Goal: Information Seeking & Learning: Compare options

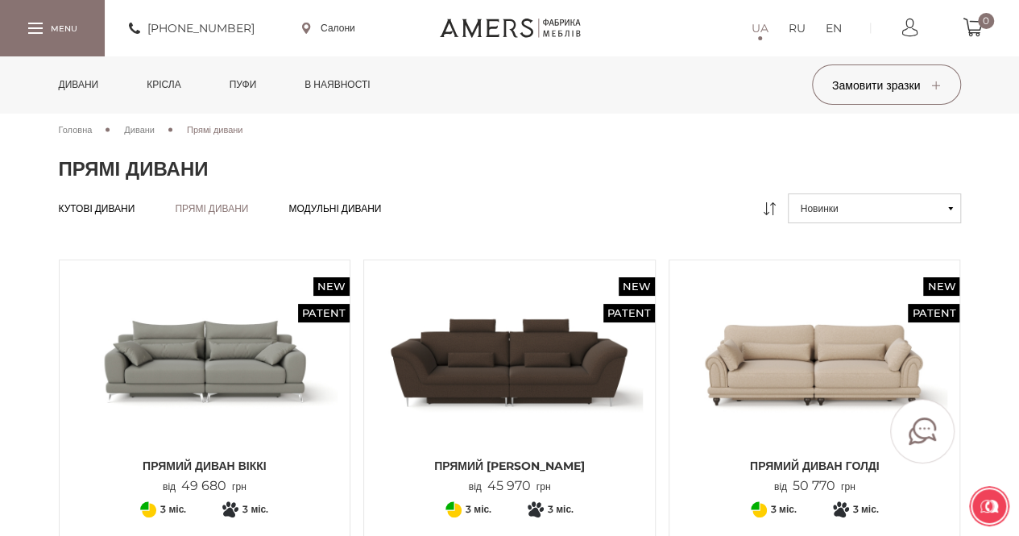
click at [367, 215] on span "Модульні дивани" at bounding box center [334, 221] width 93 height 13
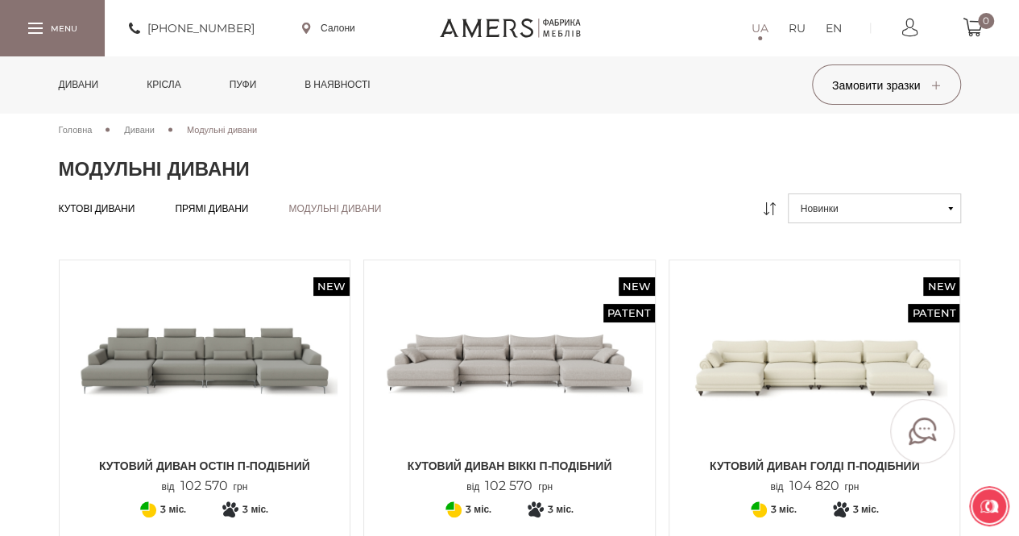
click at [234, 215] on span "Прямі дивани" at bounding box center [211, 221] width 73 height 13
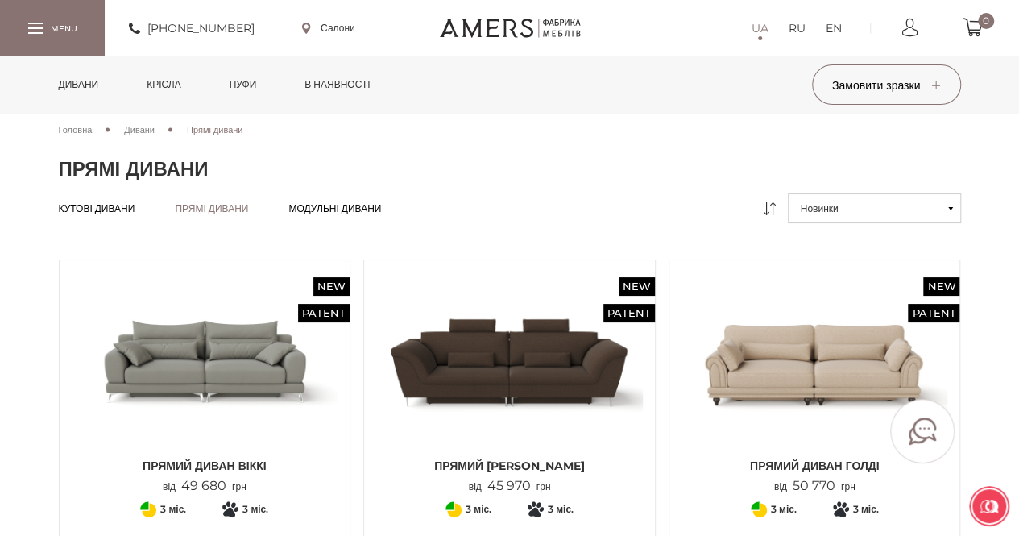
click at [184, 83] on link "Крісла" at bounding box center [164, 84] width 58 height 56
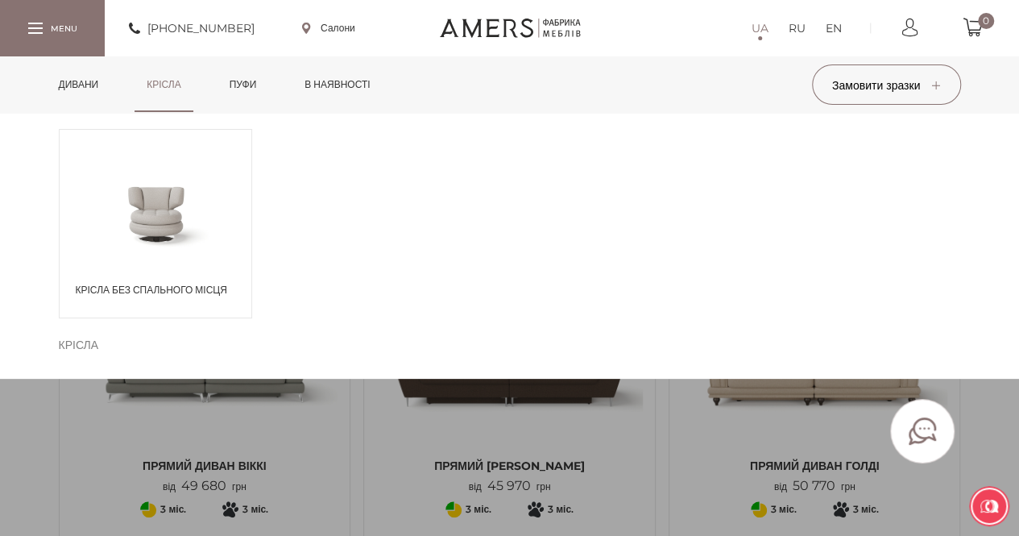
click at [163, 225] on span at bounding box center [156, 212] width 192 height 93
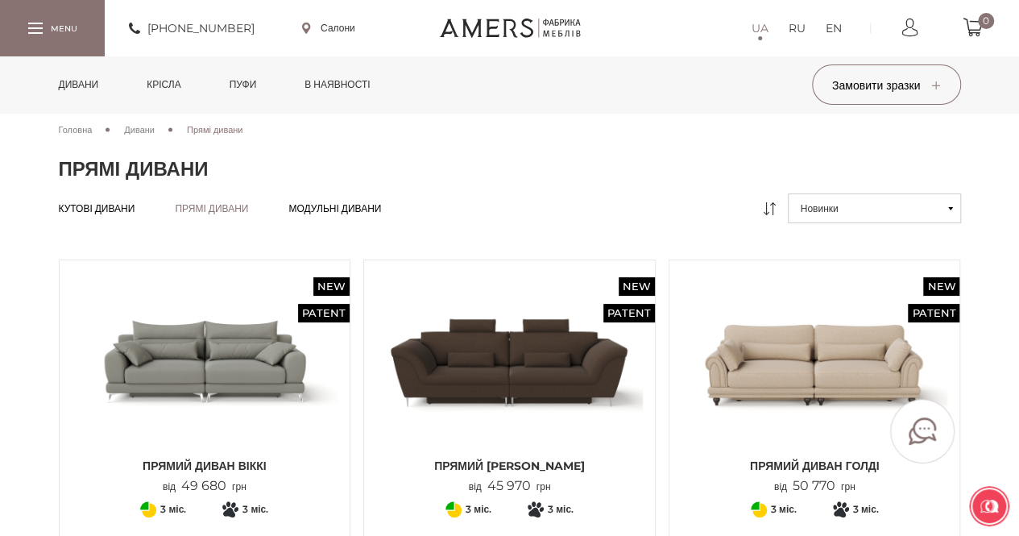
click at [361, 215] on span "Модульні дивани" at bounding box center [334, 221] width 93 height 13
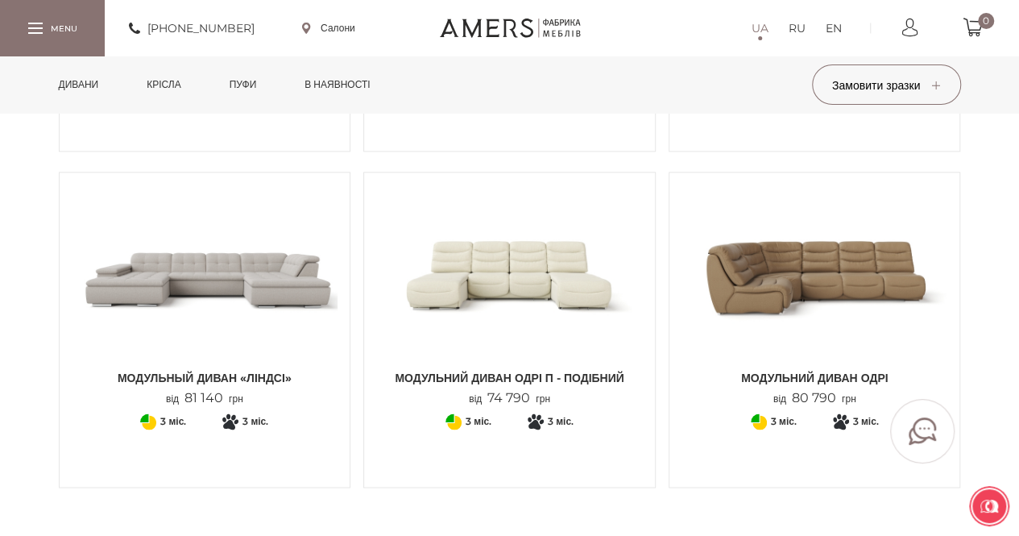
scroll to position [1128, 0]
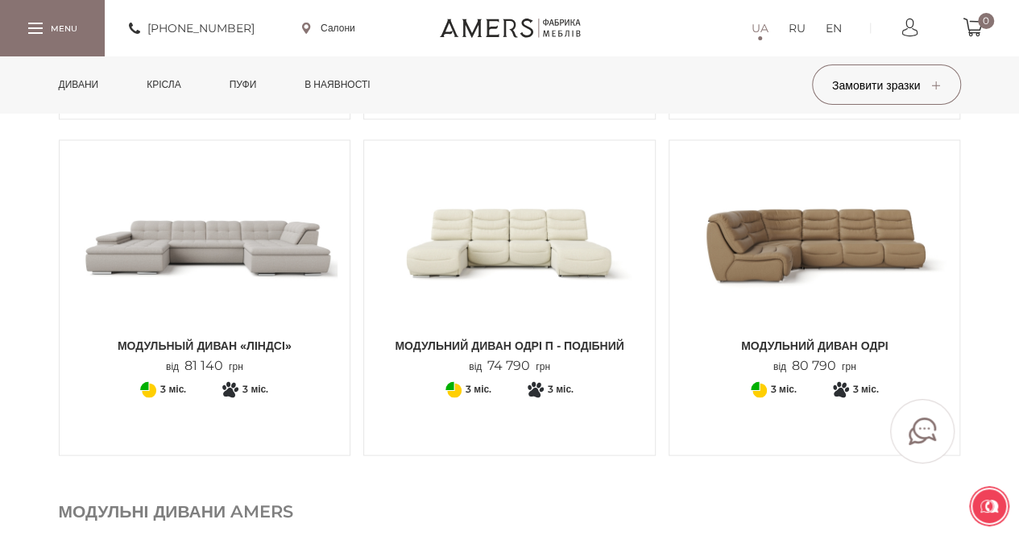
click at [224, 483] on img at bounding box center [230, 495] width 24 height 24
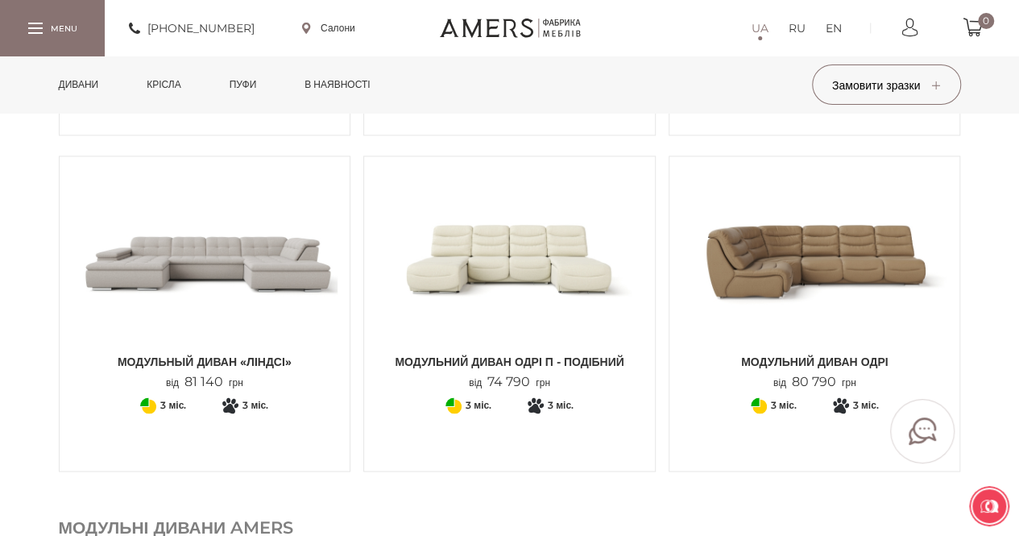
scroll to position [1208, 0]
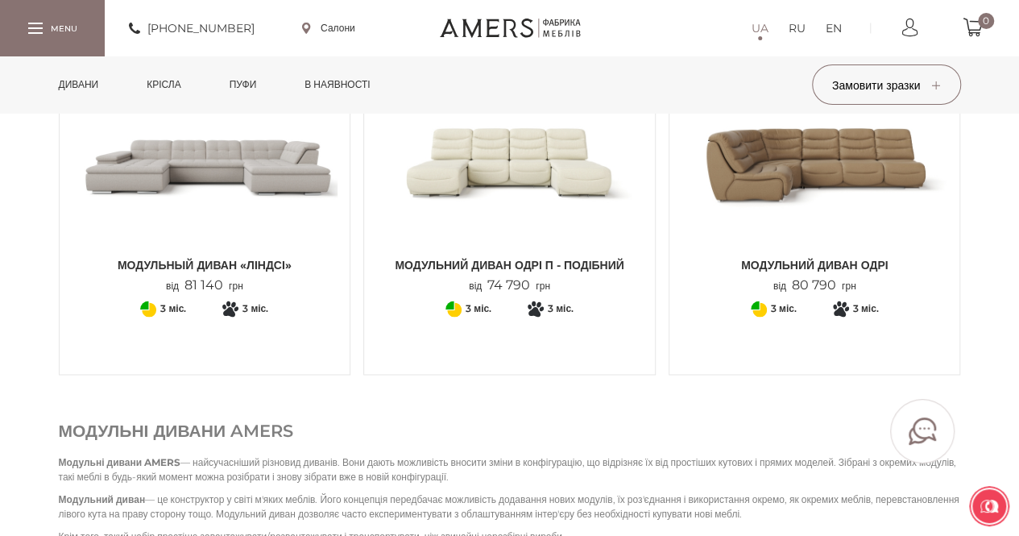
click at [140, 184] on img at bounding box center [205, 160] width 267 height 177
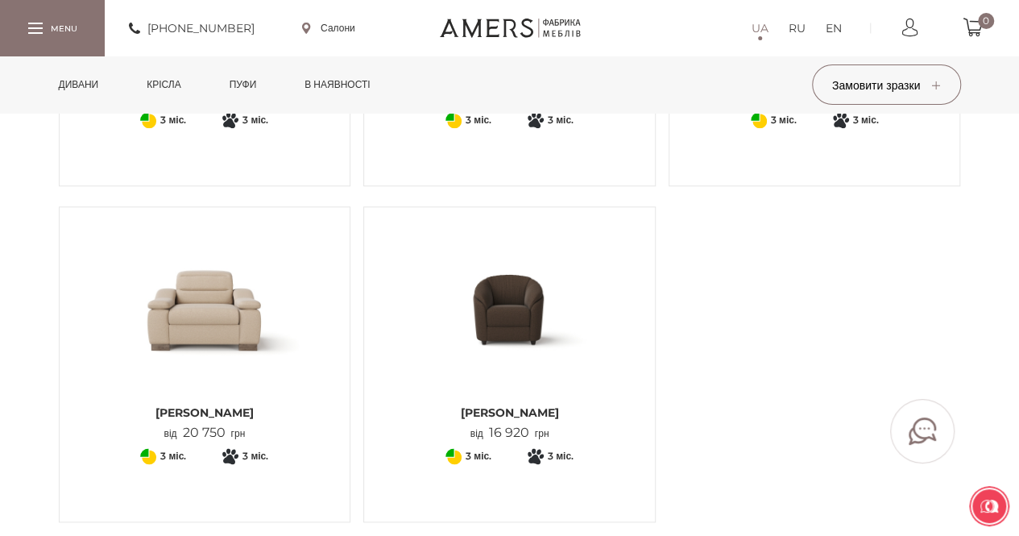
scroll to position [322, 0]
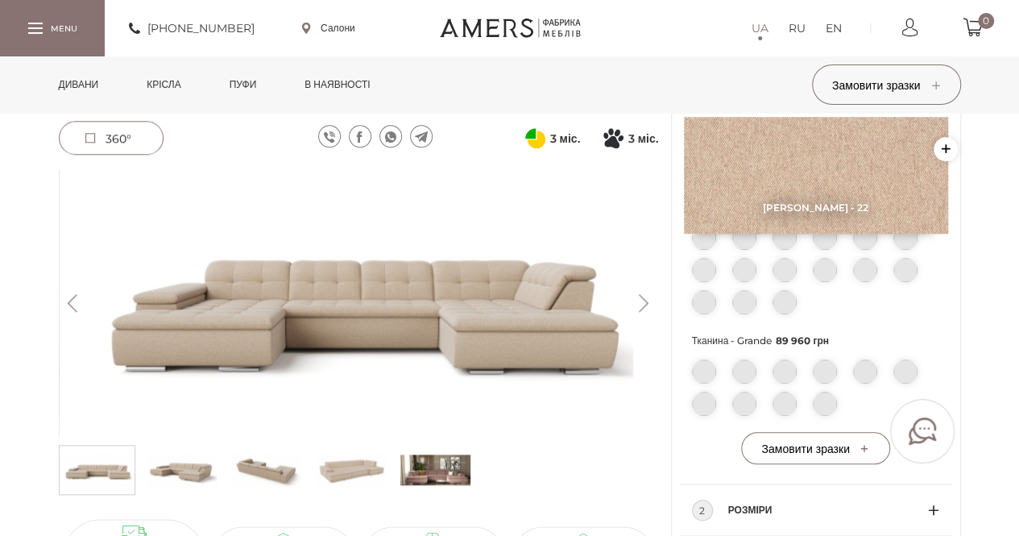
scroll to position [644, 0]
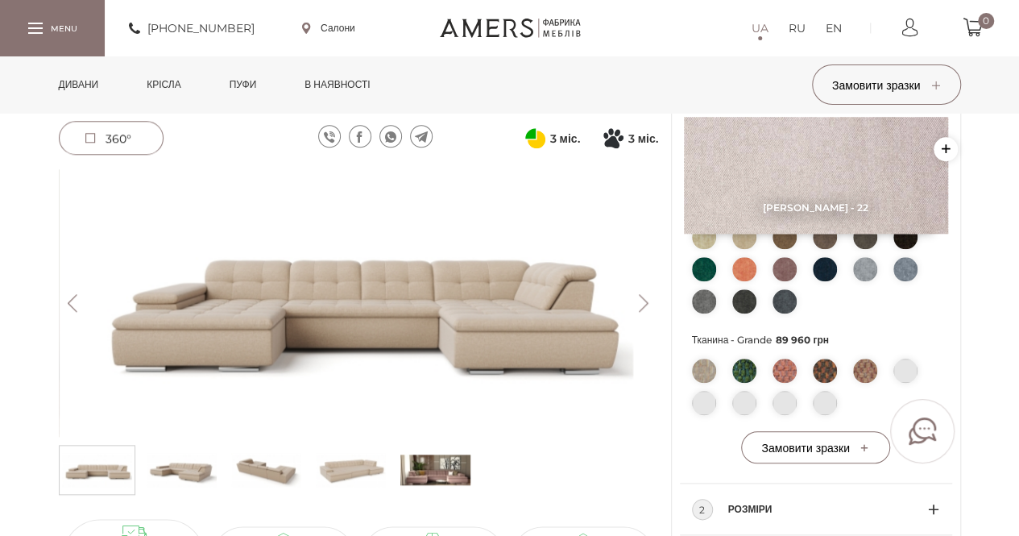
click at [780, 402] on ul at bounding box center [816, 390] width 248 height 64
click at [786, 371] on img at bounding box center [785, 370] width 24 height 24
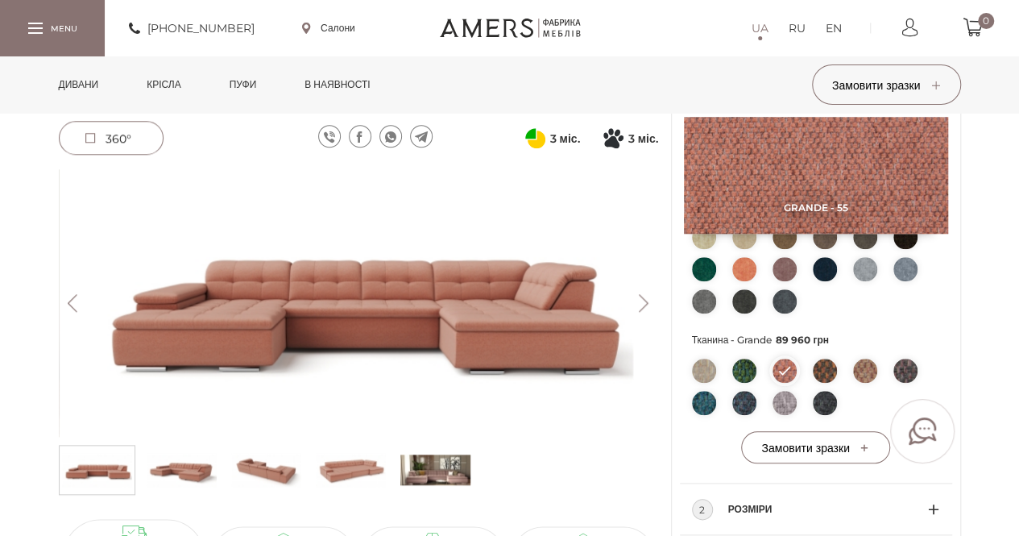
click at [349, 471] on img at bounding box center [351, 470] width 70 height 40
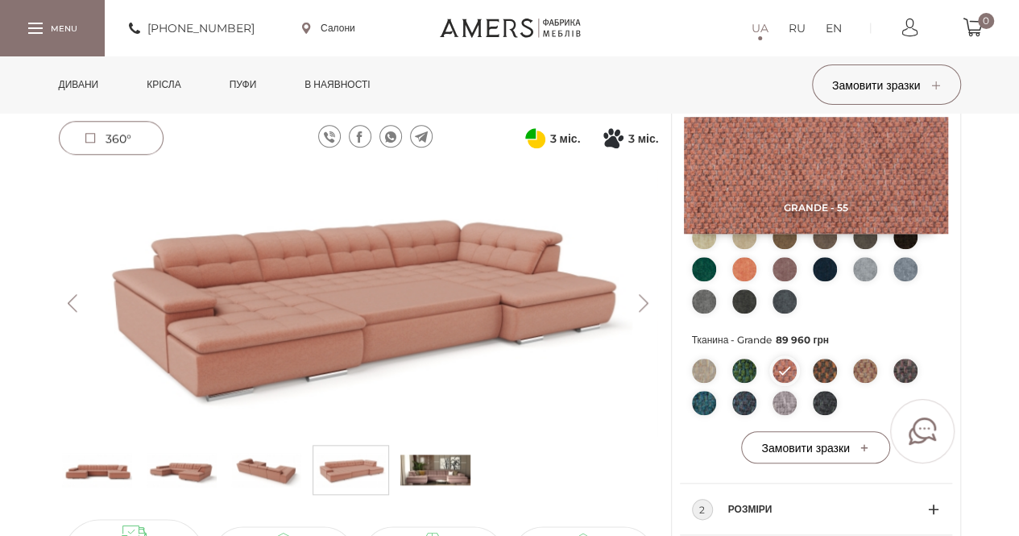
click at [265, 462] on img at bounding box center [266, 470] width 70 height 40
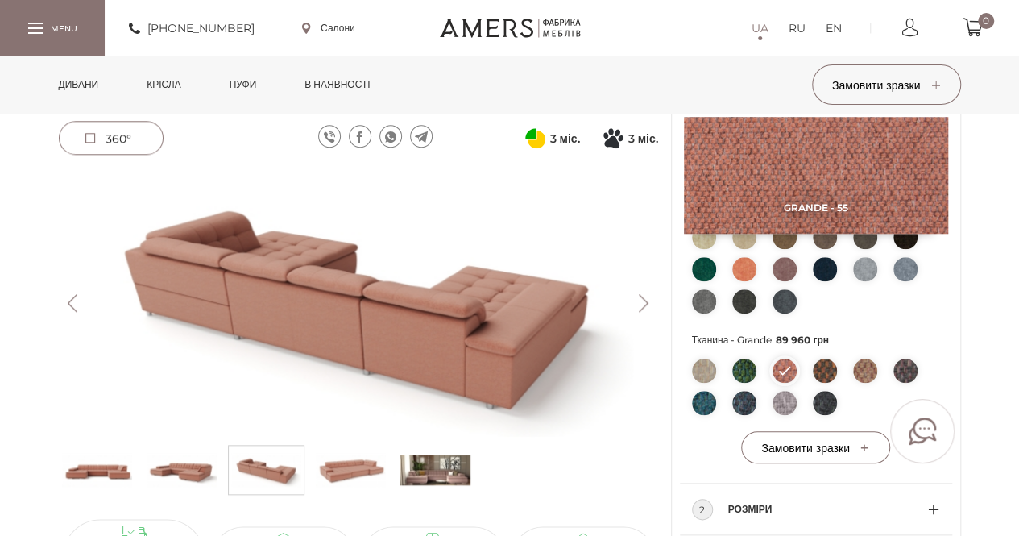
click at [185, 473] on img at bounding box center [182, 470] width 70 height 40
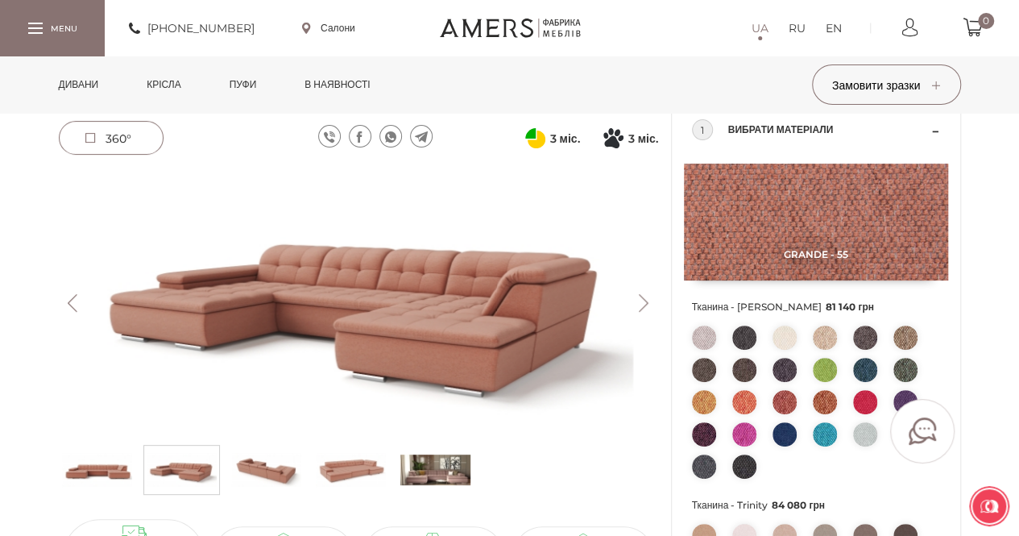
scroll to position [81, 0]
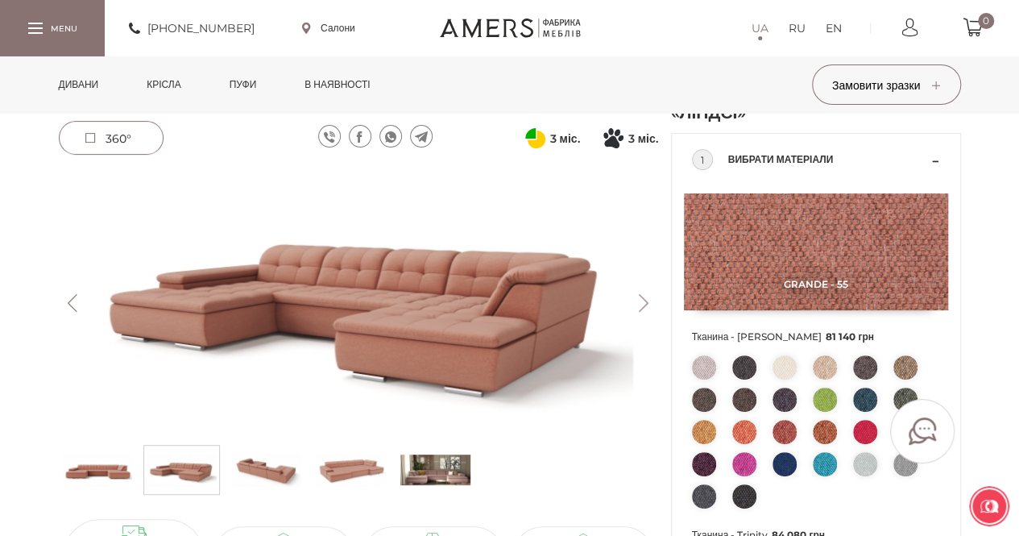
click at [904, 361] on img at bounding box center [905, 367] width 24 height 24
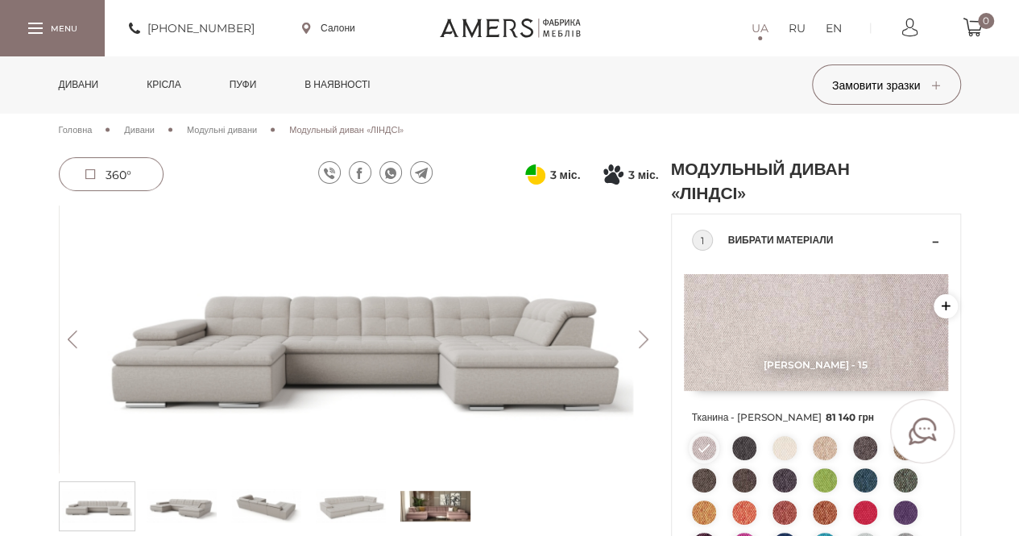
click at [638, 339] on button "Next" at bounding box center [644, 339] width 28 height 18
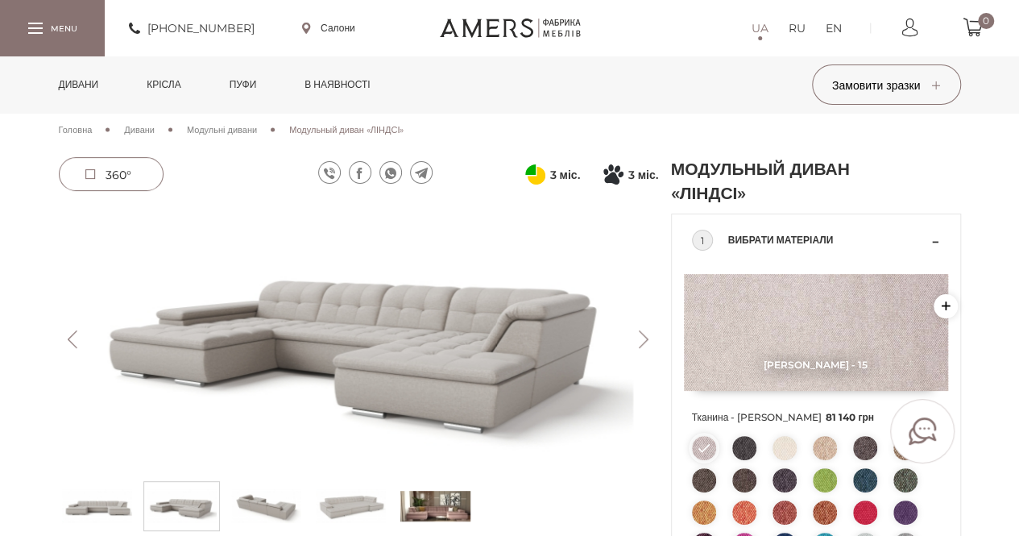
click at [638, 339] on button "Next" at bounding box center [644, 339] width 28 height 18
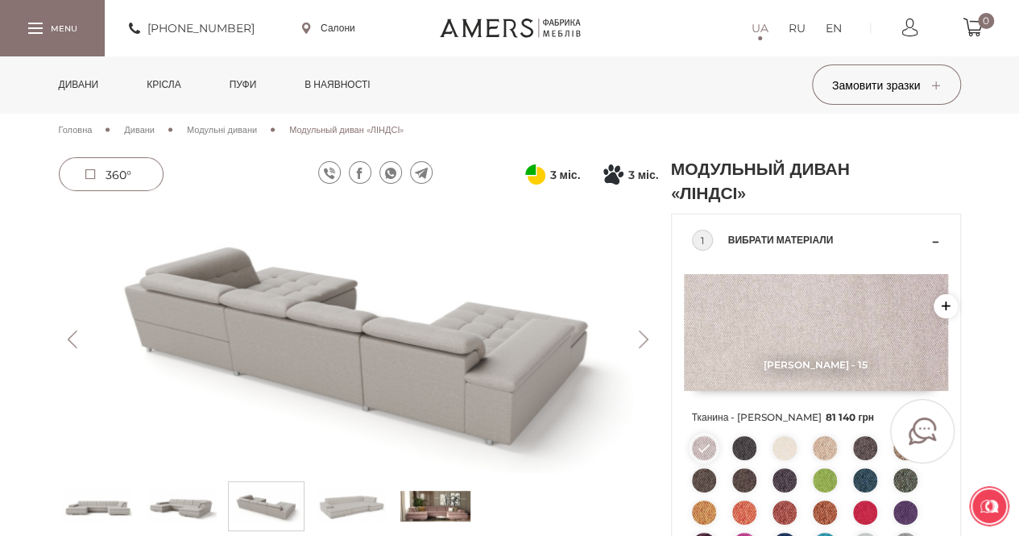
click at [638, 339] on button "Next" at bounding box center [644, 339] width 28 height 18
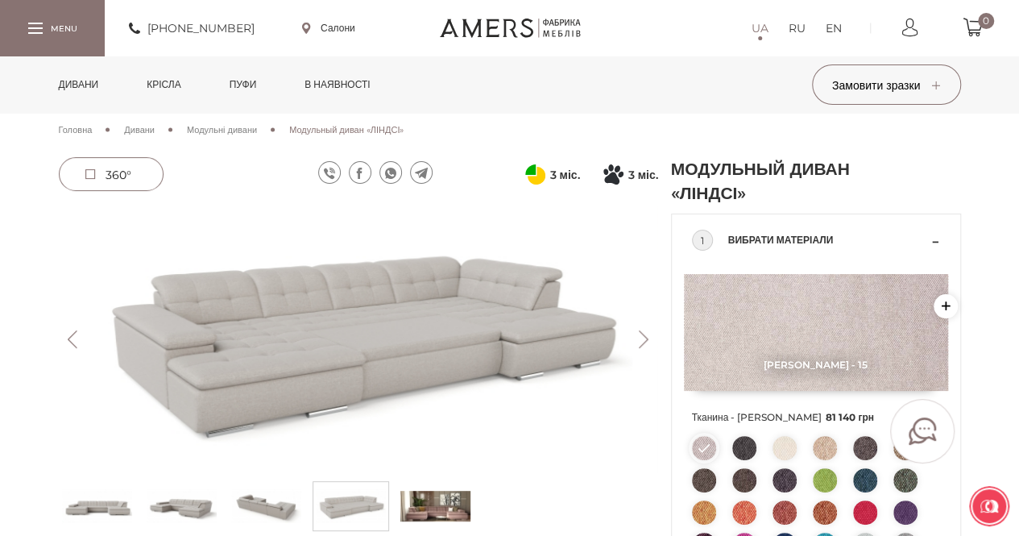
click at [638, 339] on button "Next" at bounding box center [644, 339] width 28 height 18
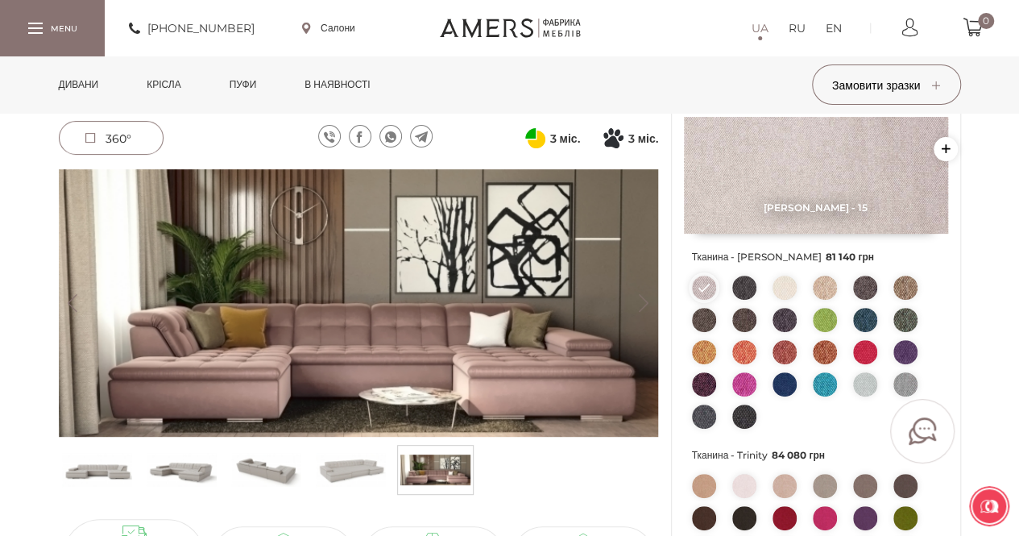
scroll to position [161, 0]
click at [335, 467] on img at bounding box center [351, 470] width 70 height 40
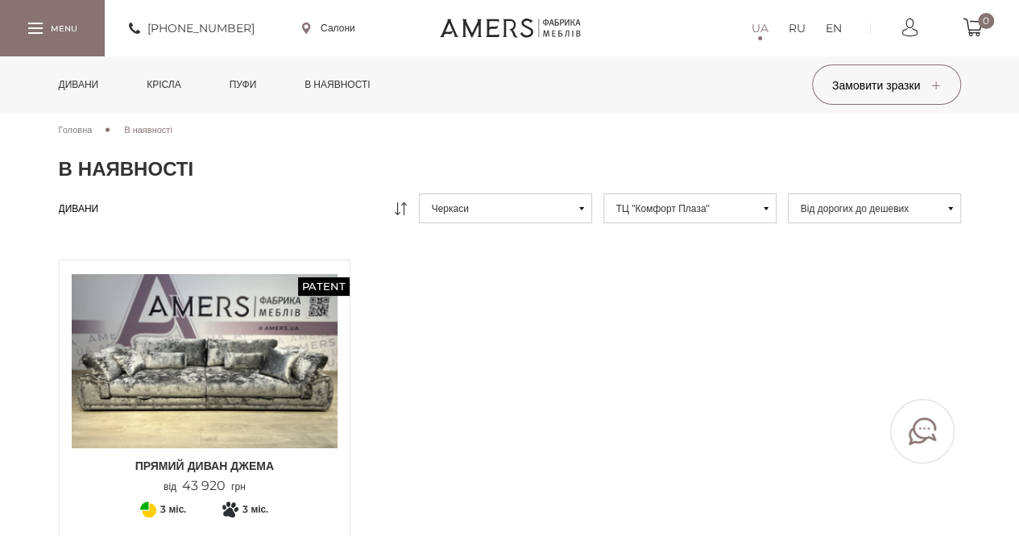
click at [81, 85] on link "Дивани" at bounding box center [79, 84] width 64 height 56
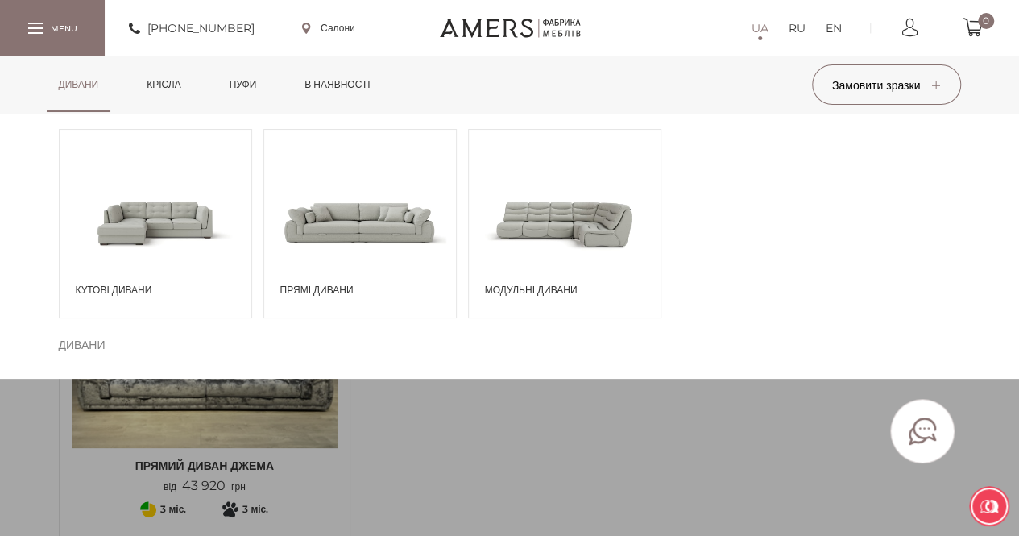
click at [164, 228] on span at bounding box center [156, 222] width 192 height 112
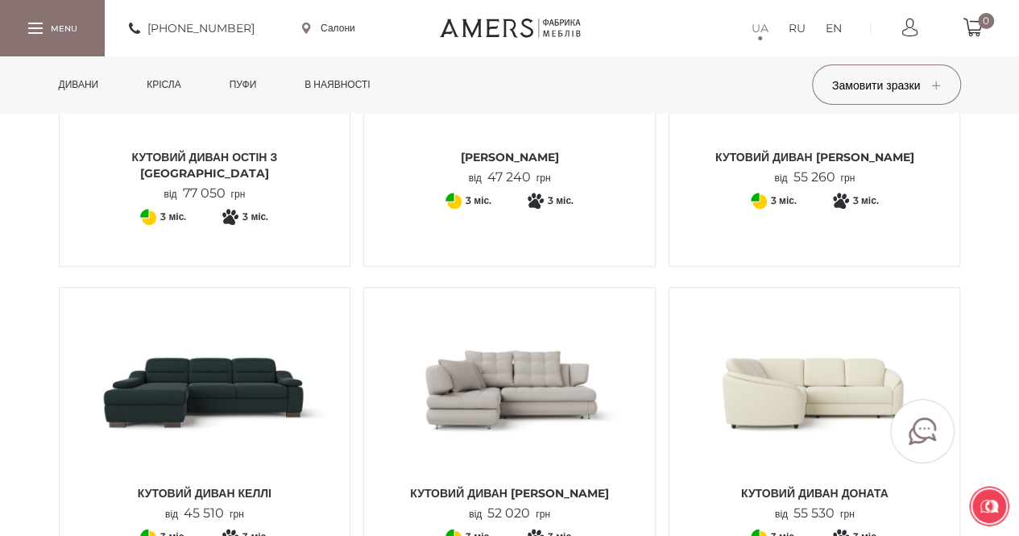
scroll to position [725, 0]
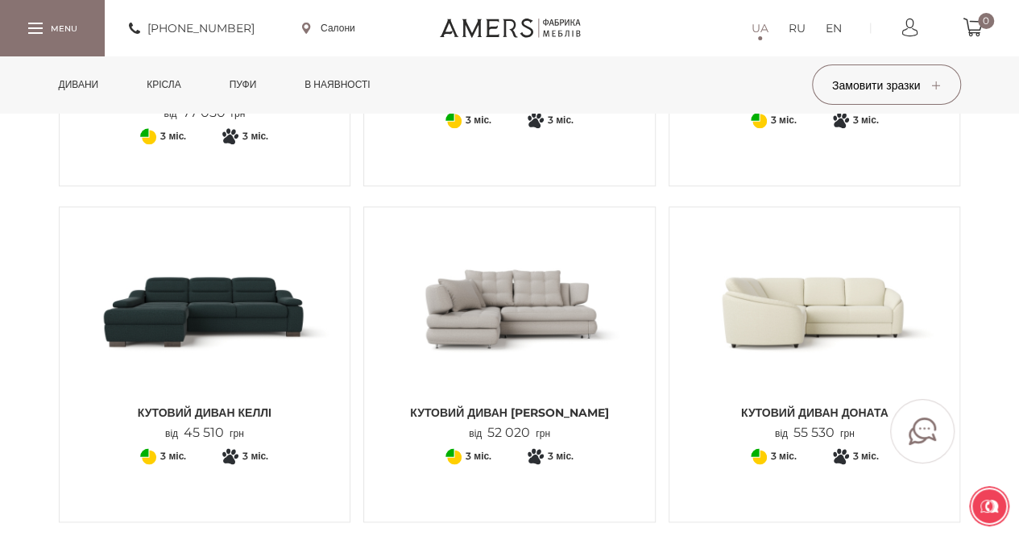
click at [245, 325] on img at bounding box center [205, 307] width 267 height 177
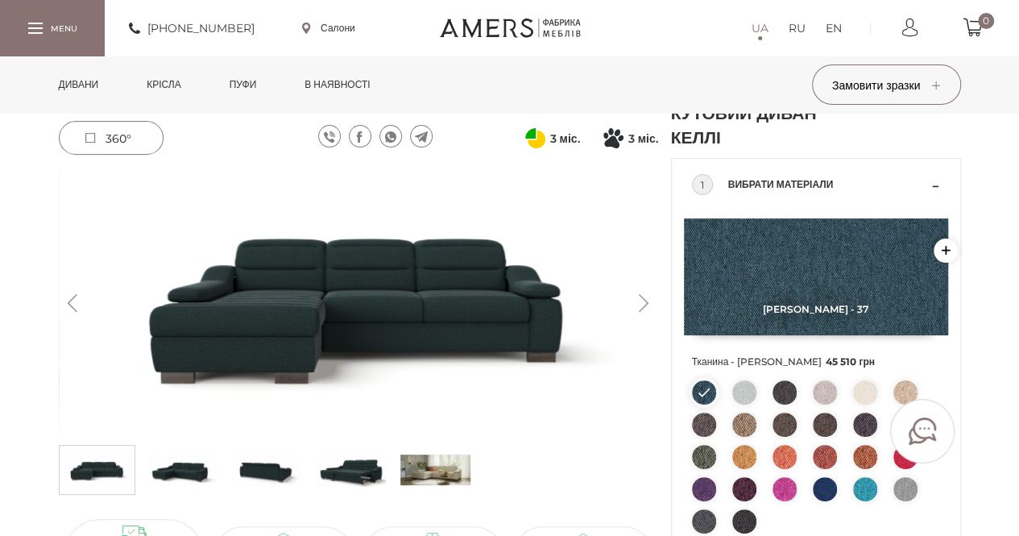
scroll to position [81, 0]
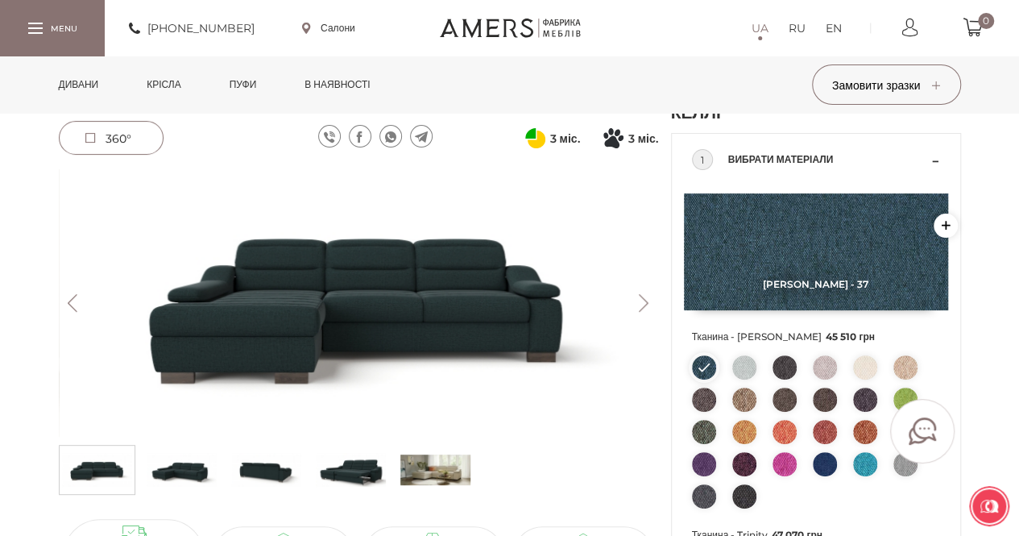
click at [643, 305] on button "Next" at bounding box center [644, 303] width 28 height 18
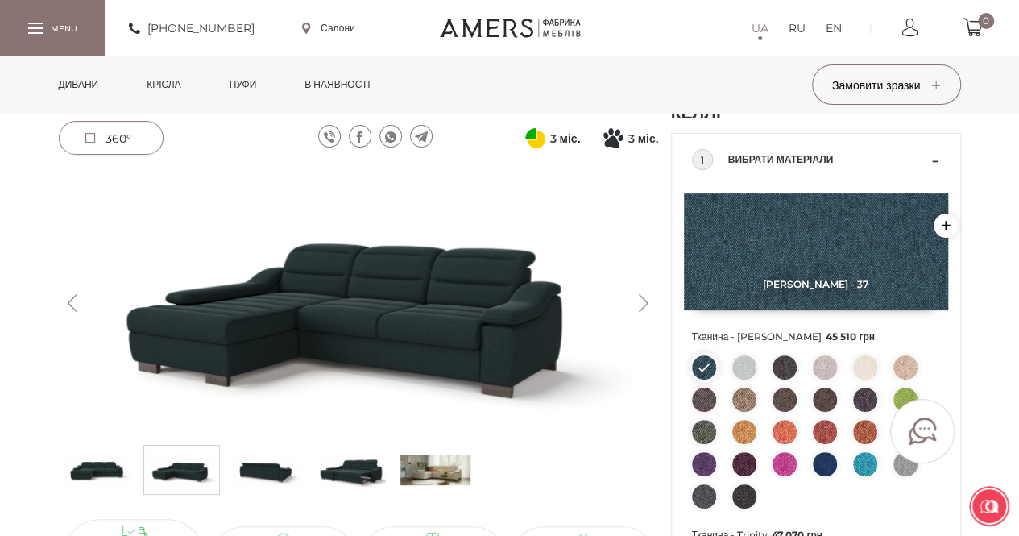
click at [643, 305] on button "Next" at bounding box center [644, 303] width 28 height 18
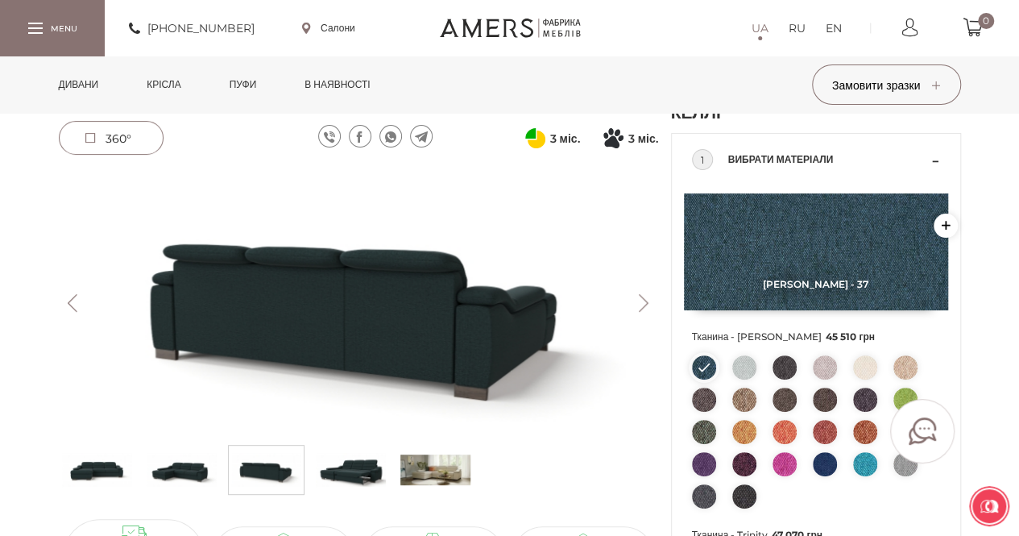
click at [643, 305] on button "Next" at bounding box center [644, 303] width 28 height 18
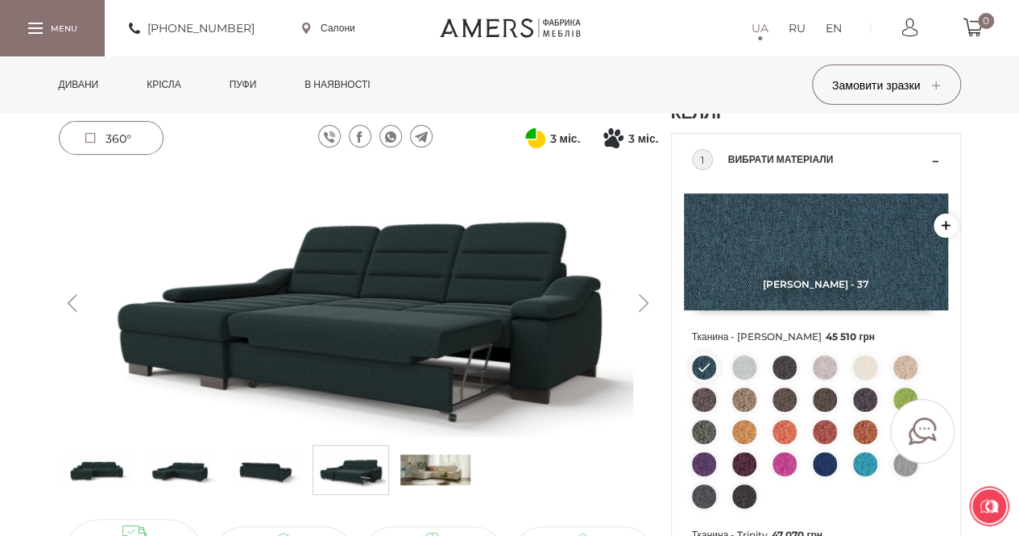
click at [170, 86] on link "Крісла" at bounding box center [164, 84] width 58 height 56
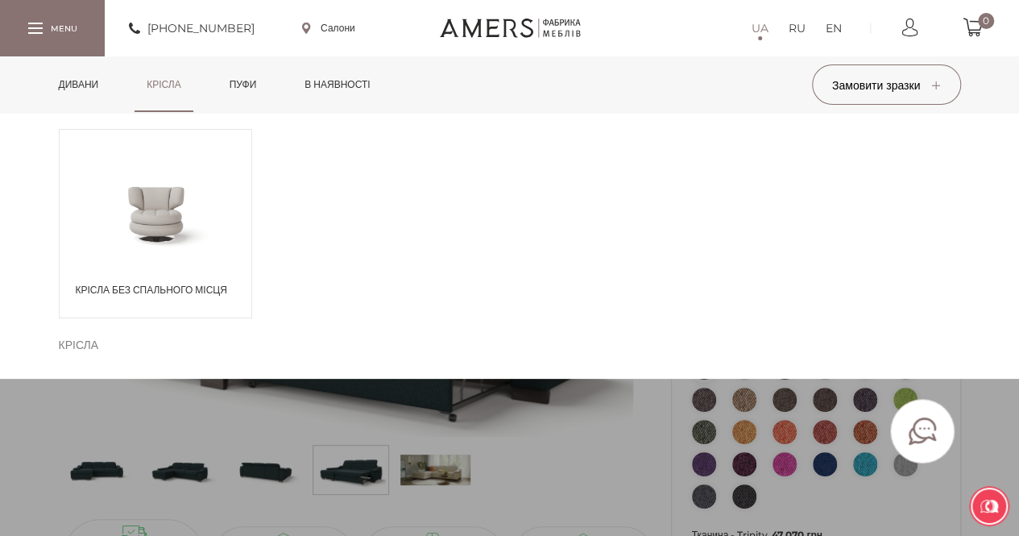
click at [169, 288] on span "Крісла без спального місця" at bounding box center [160, 290] width 168 height 15
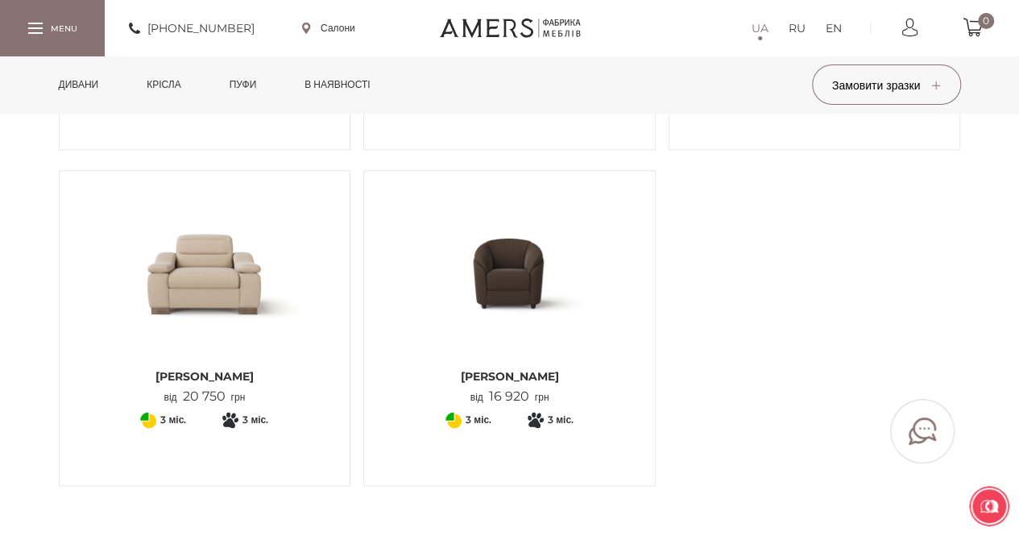
scroll to position [806, 0]
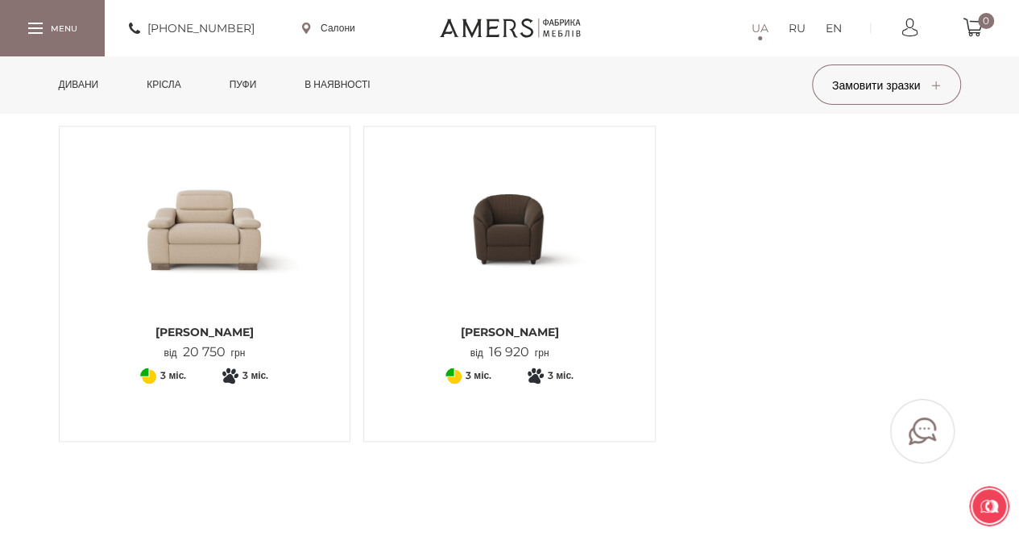
click at [206, 238] on img at bounding box center [205, 227] width 267 height 177
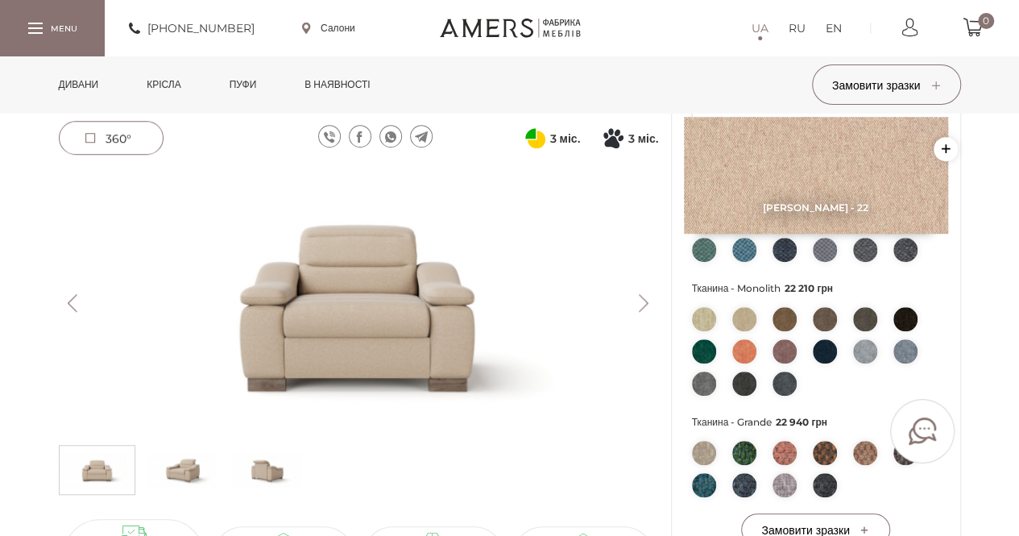
scroll to position [564, 0]
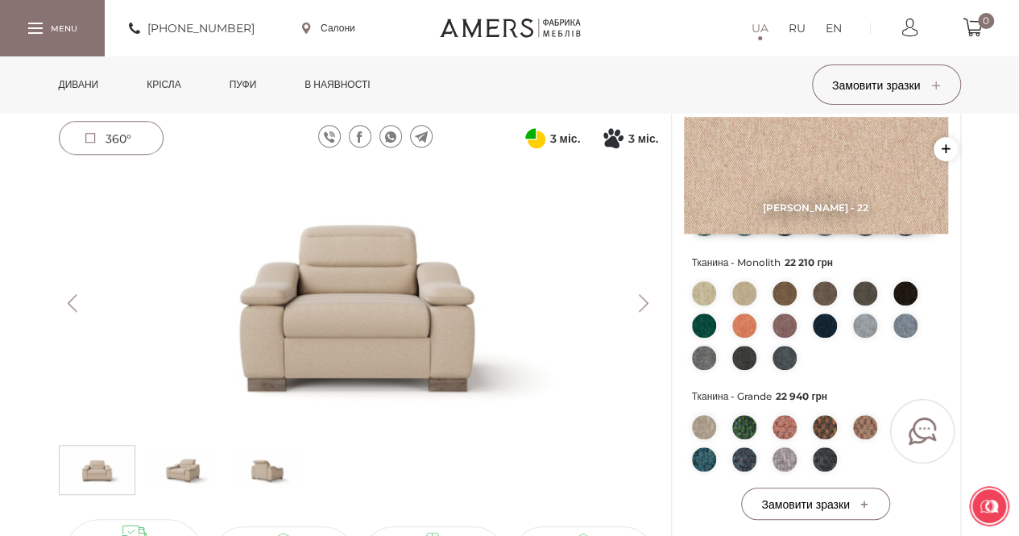
click at [817, 424] on img at bounding box center [825, 427] width 24 height 24
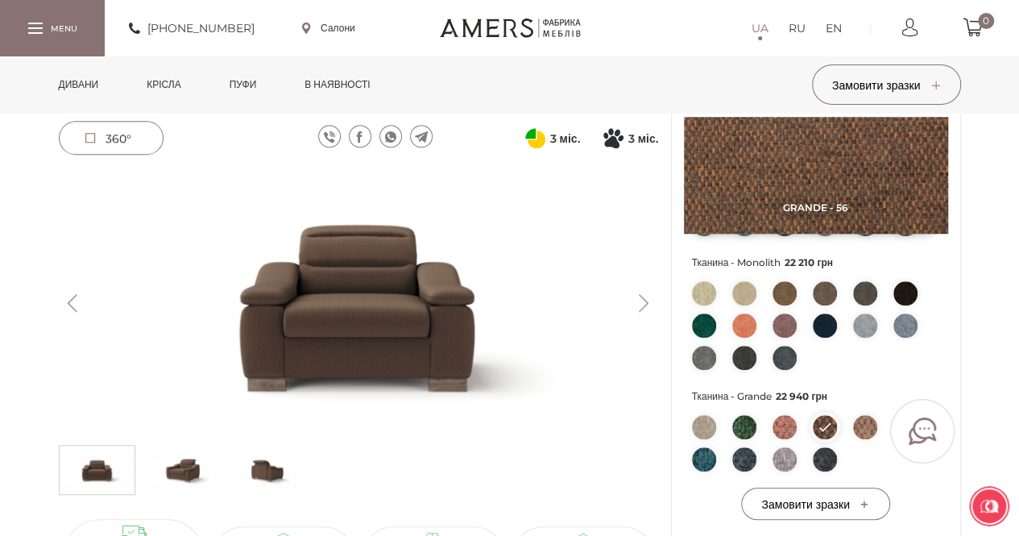
click at [830, 426] on li at bounding box center [825, 427] width 24 height 24
click at [818, 425] on li at bounding box center [825, 427] width 24 height 24
click at [392, 317] on img at bounding box center [358, 302] width 599 height 267
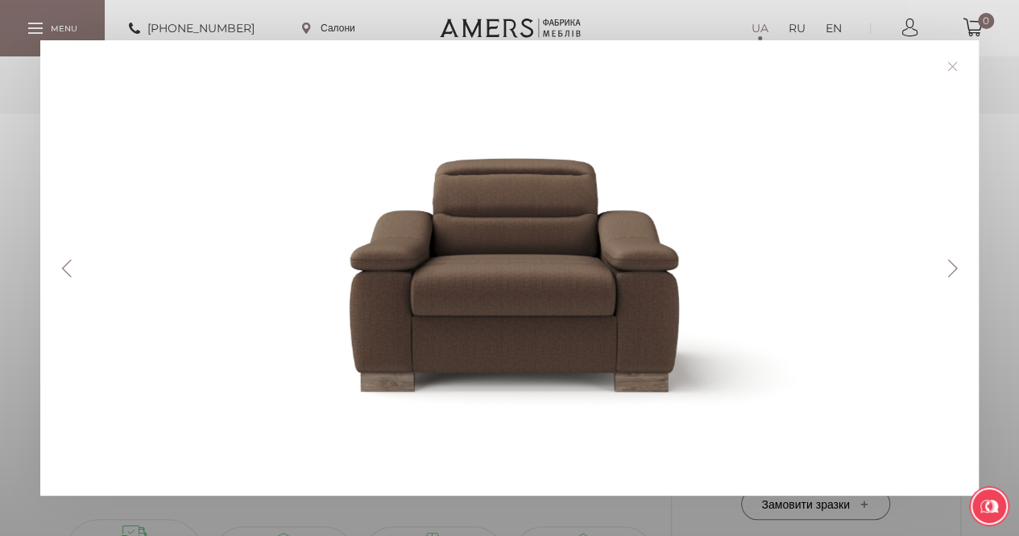
click at [955, 263] on button "Next" at bounding box center [952, 268] width 28 height 18
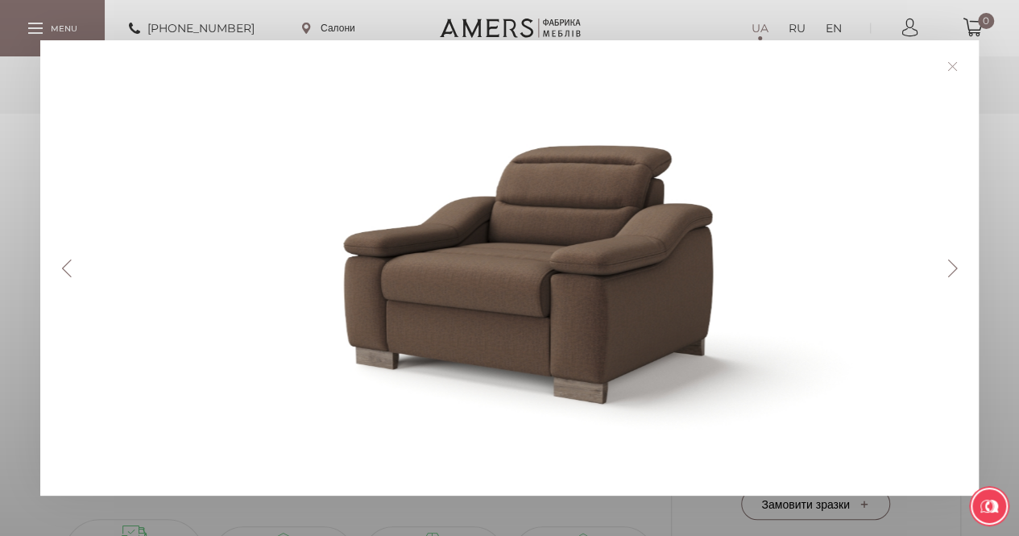
click at [960, 61] on link at bounding box center [952, 66] width 25 height 25
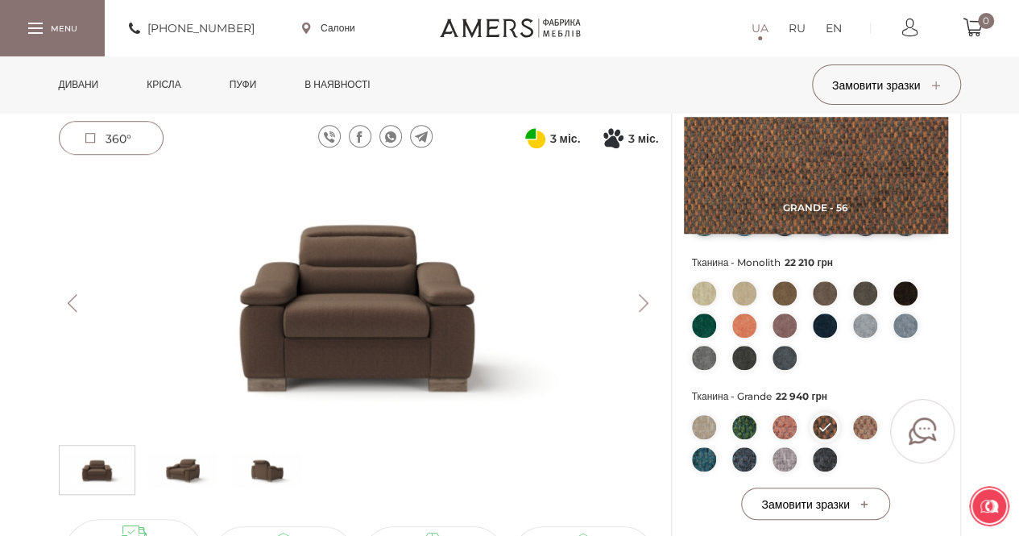
click at [828, 462] on img at bounding box center [825, 459] width 24 height 24
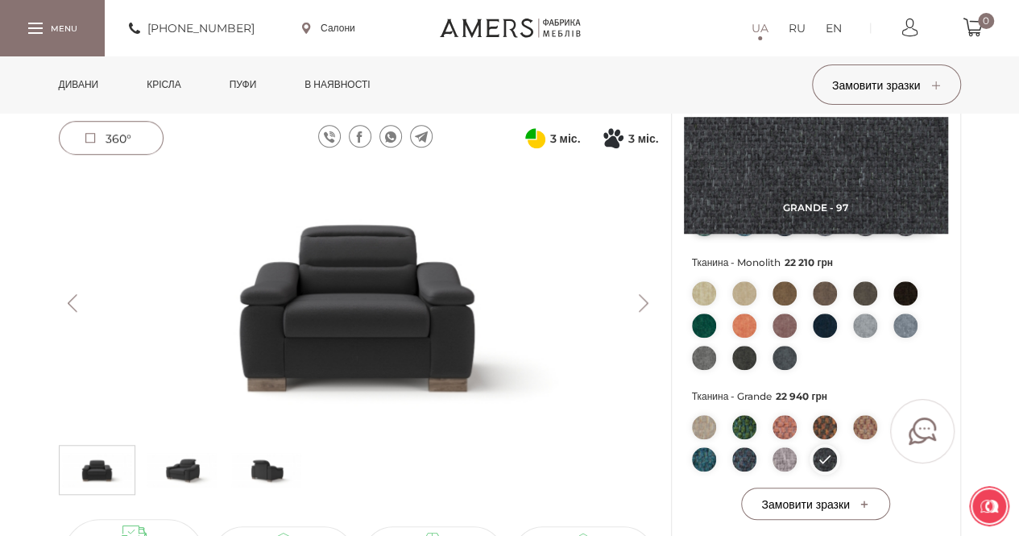
click at [164, 471] on img at bounding box center [182, 470] width 70 height 40
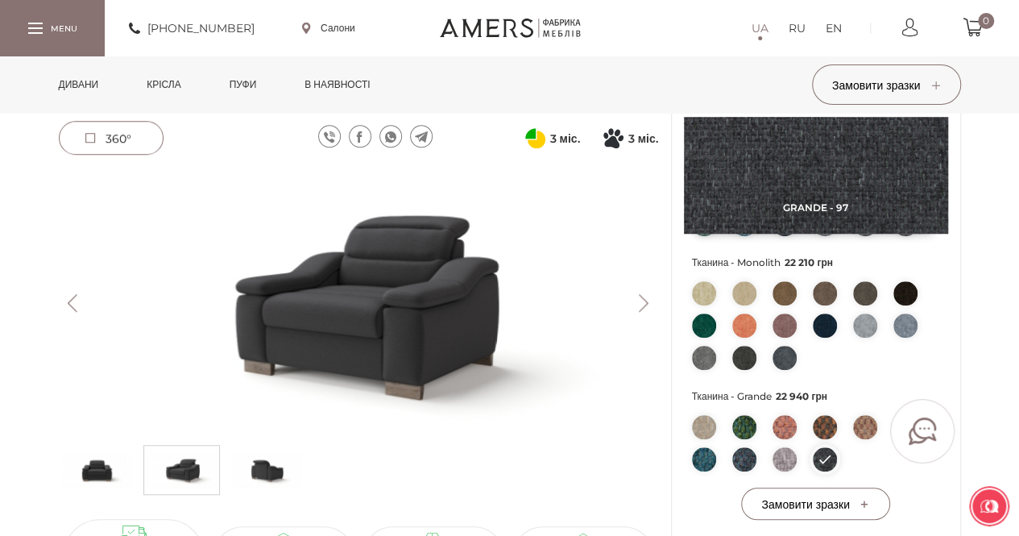
click at [263, 475] on img at bounding box center [266, 470] width 70 height 40
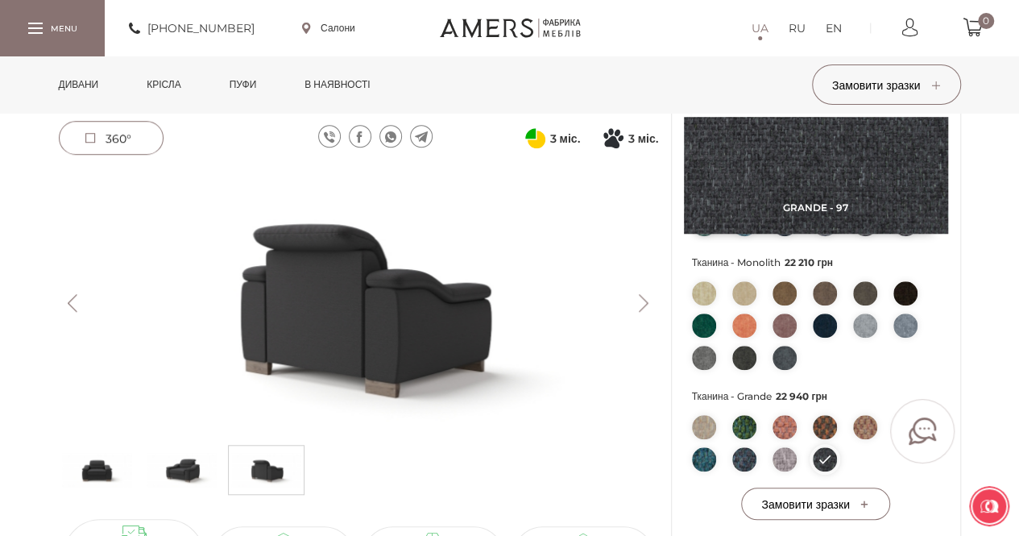
click at [188, 466] on img at bounding box center [182, 470] width 70 height 40
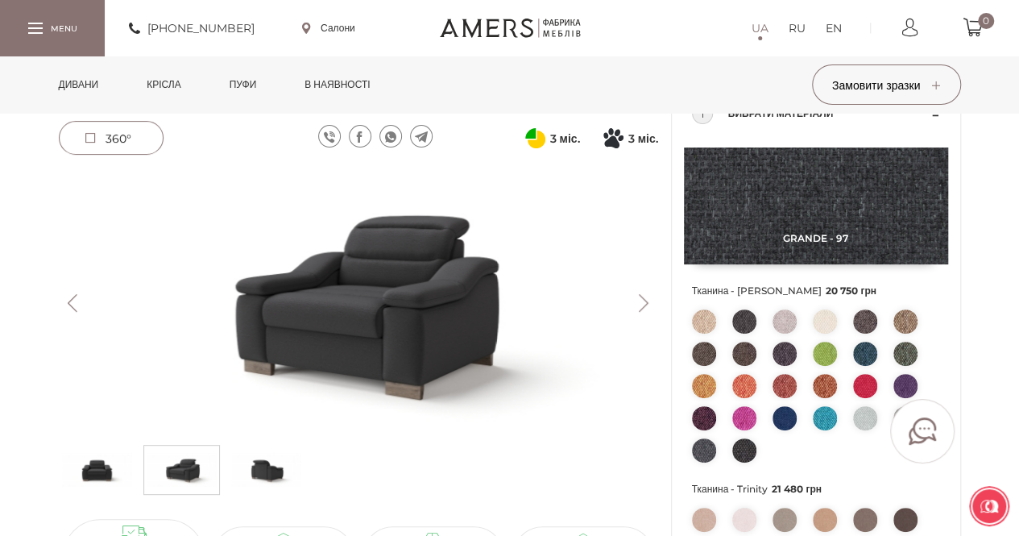
scroll to position [0, 0]
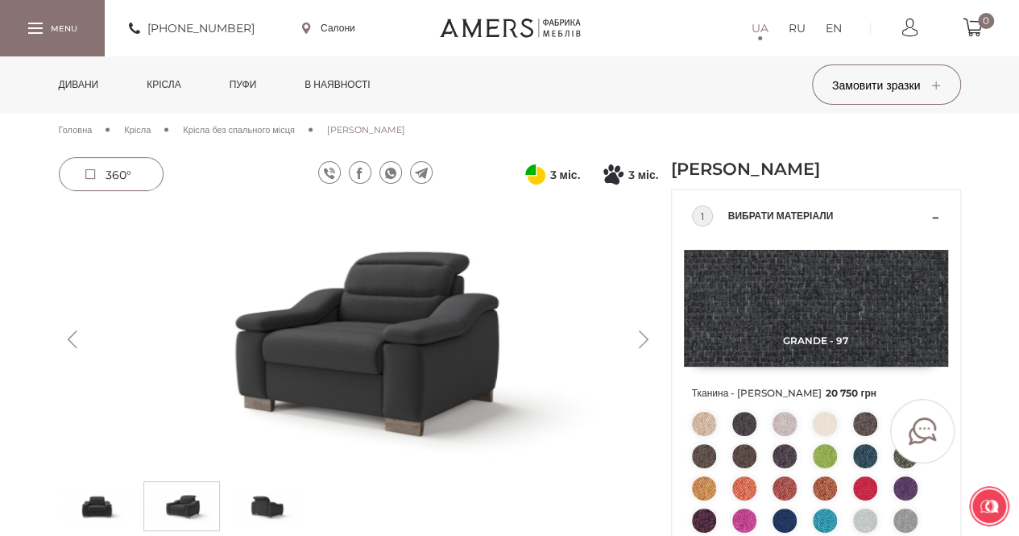
click at [66, 326] on img at bounding box center [358, 338] width 599 height 267
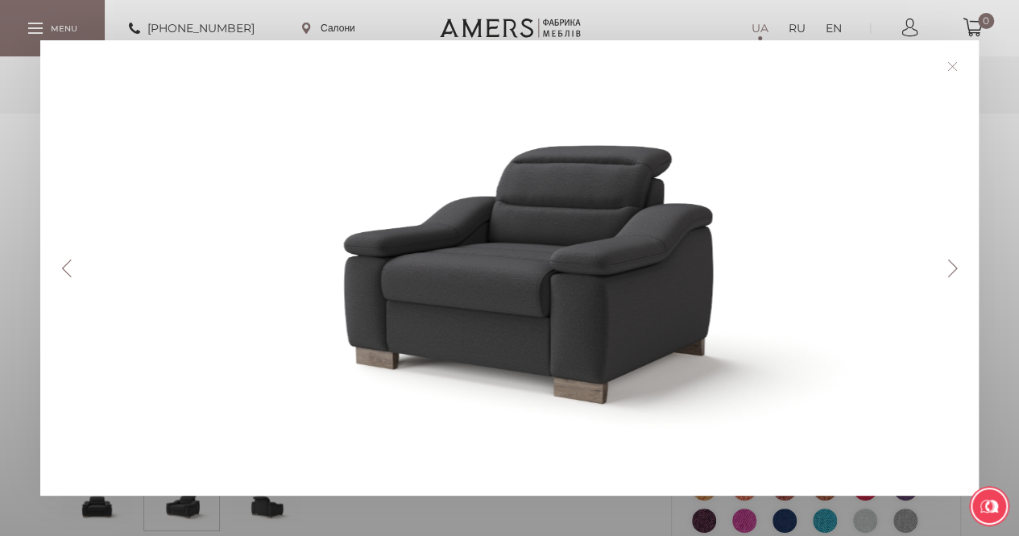
click at [950, 65] on link at bounding box center [952, 66] width 25 height 25
